Goal: Task Accomplishment & Management: Use online tool/utility

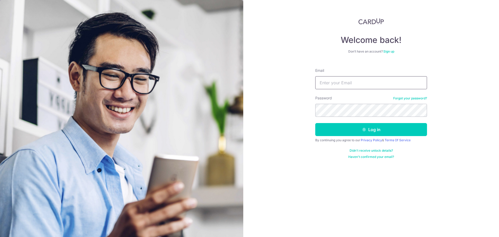
click at [353, 84] on input "Email" at bounding box center [371, 82] width 112 height 13
type input "[EMAIL_ADDRESS][DOMAIN_NAME]"
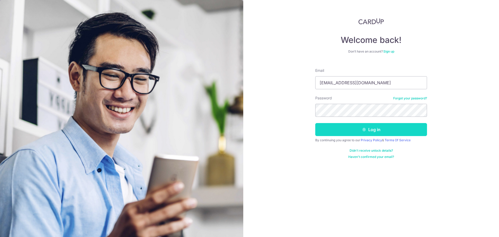
click at [358, 133] on button "Log in" at bounding box center [371, 129] width 112 height 13
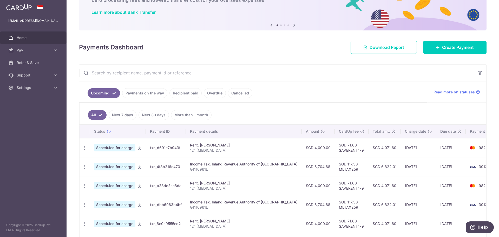
scroll to position [35, 0]
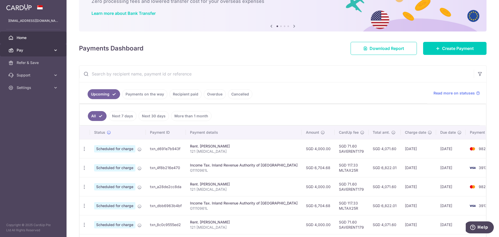
click at [34, 53] on link "Pay" at bounding box center [33, 50] width 67 height 12
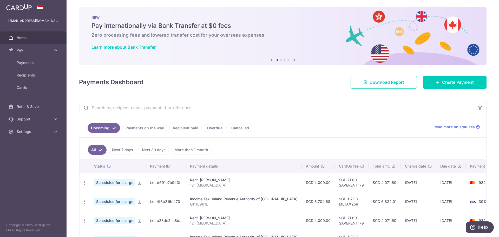
scroll to position [0, 0]
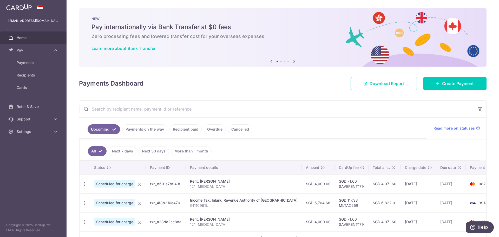
click at [105, 25] on h5 "Pay internationally via Bank Transfer at $0 fees" at bounding box center [282, 27] width 382 height 8
click at [109, 48] on link "Learn more about Bank Transfer" at bounding box center [123, 48] width 64 height 5
